Goal: Task Accomplishment & Management: Use online tool/utility

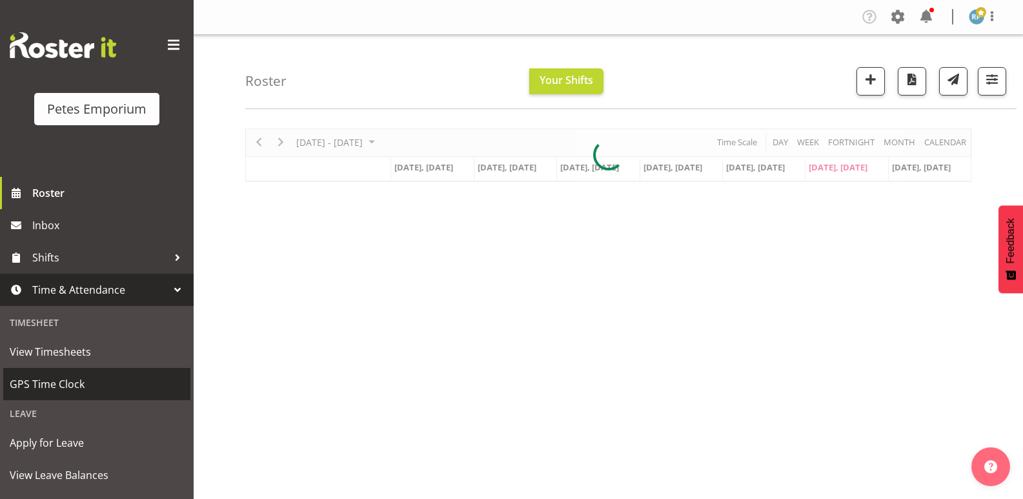
click at [79, 376] on span "GPS Time Clock" at bounding box center [97, 383] width 174 height 19
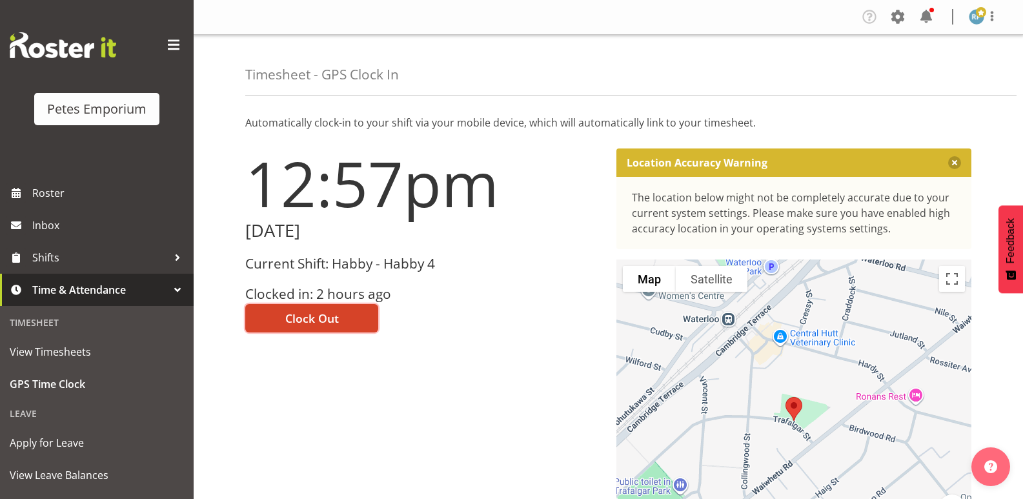
click at [332, 314] on span "Clock Out" at bounding box center [312, 318] width 54 height 17
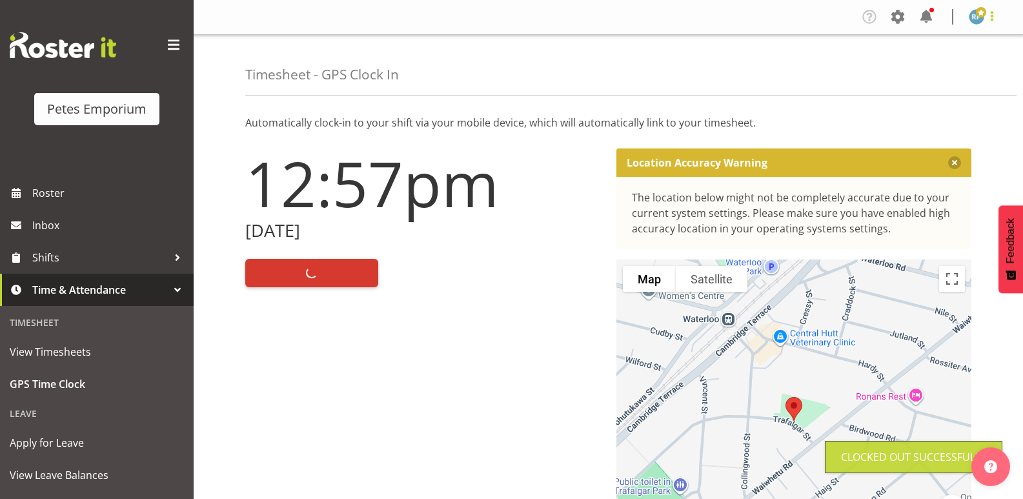
click at [993, 19] on span at bounding box center [992, 15] width 15 height 15
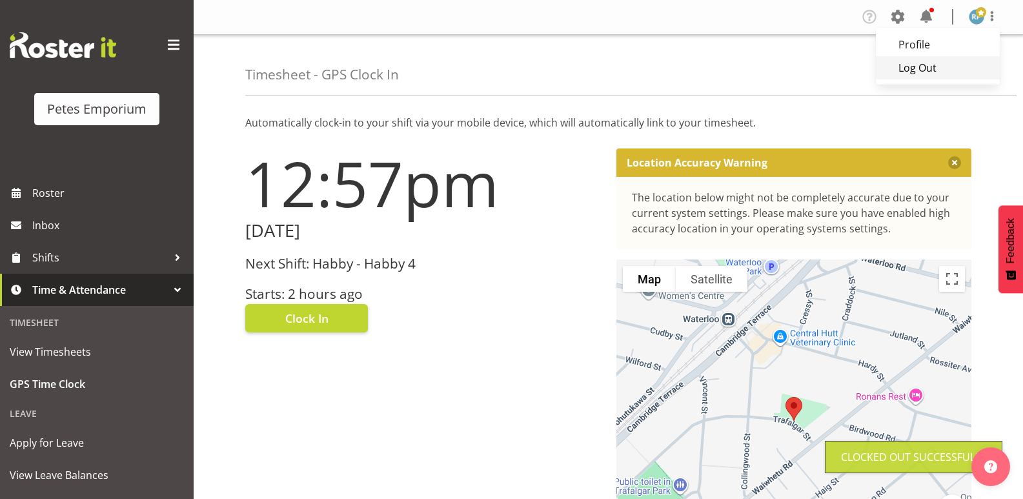
click at [941, 70] on link "Log Out" at bounding box center [938, 67] width 124 height 23
